Goal: Find specific page/section: Find specific page/section

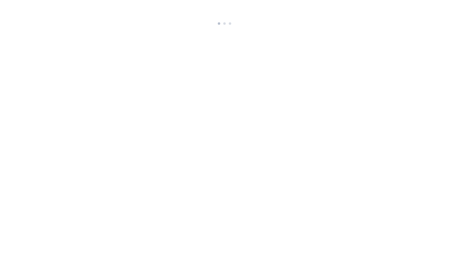
click at [140, 27] on html at bounding box center [224, 13] width 449 height 27
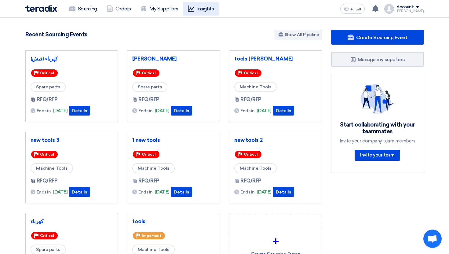
click at [202, 10] on link "Insights" at bounding box center [201, 8] width 36 height 13
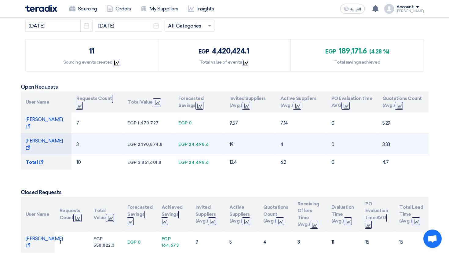
scroll to position [69, 0]
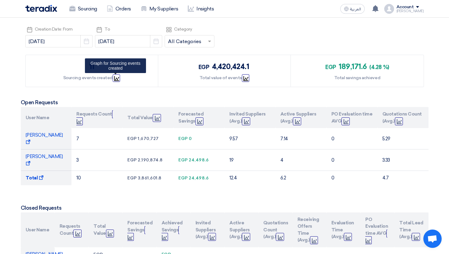
click at [114, 76] on icon "Graph" at bounding box center [116, 78] width 5 height 5
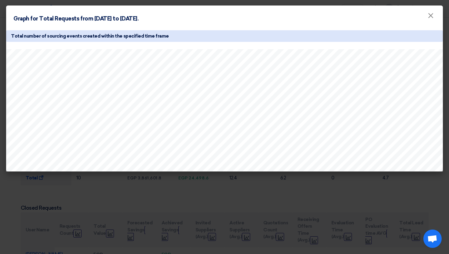
click at [337, 183] on modal-container "Graph for Total Requests from [DATE] to [DATE]. × Total number of sourcing even…" at bounding box center [224, 127] width 449 height 254
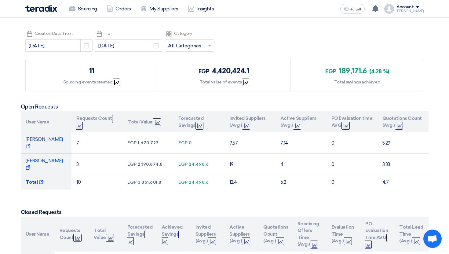
scroll to position [0, 0]
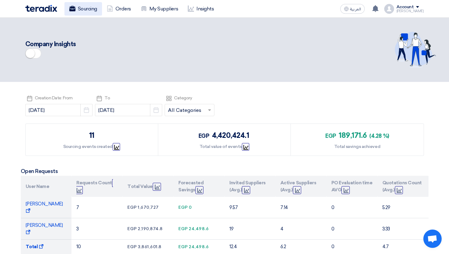
click at [89, 10] on link "Sourcing" at bounding box center [83, 8] width 38 height 13
